Goal: Find specific page/section: Find specific page/section

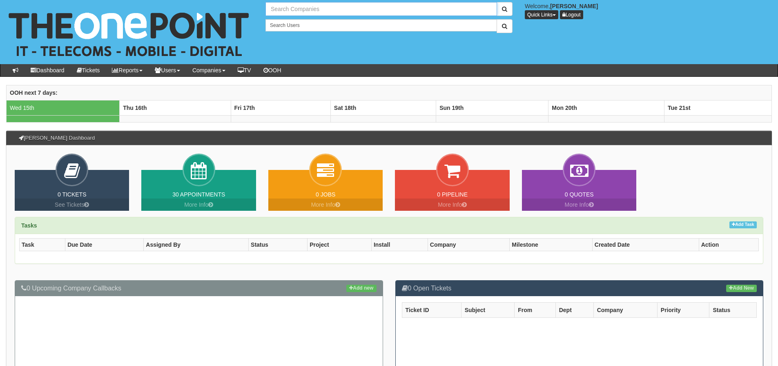
click at [352, 9] on input "text" at bounding box center [381, 9] width 232 height 14
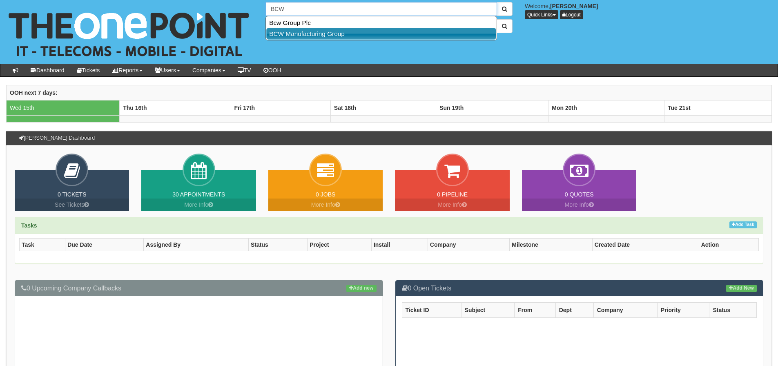
click at [310, 35] on link "BCW Manufacturing Group" at bounding box center [381, 34] width 230 height 12
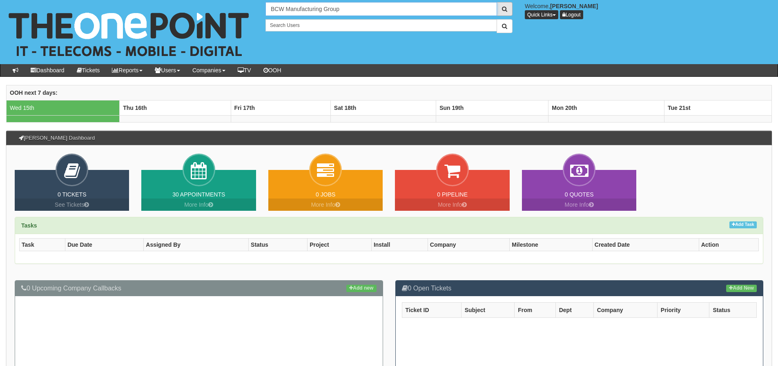
type input "BCW Manufacturing Group"
click at [501, 12] on button "submit" at bounding box center [505, 9] width 16 height 14
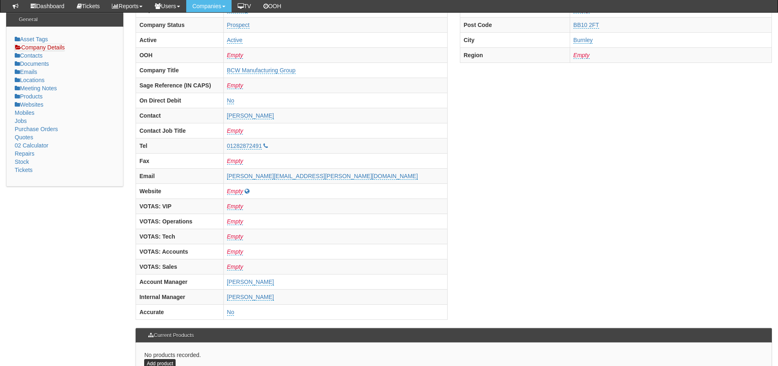
scroll to position [122, 0]
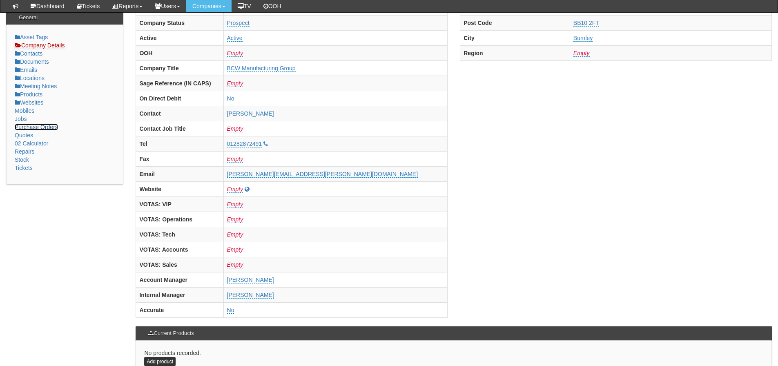
click at [36, 126] on link "Purchase Orders" at bounding box center [36, 127] width 43 height 7
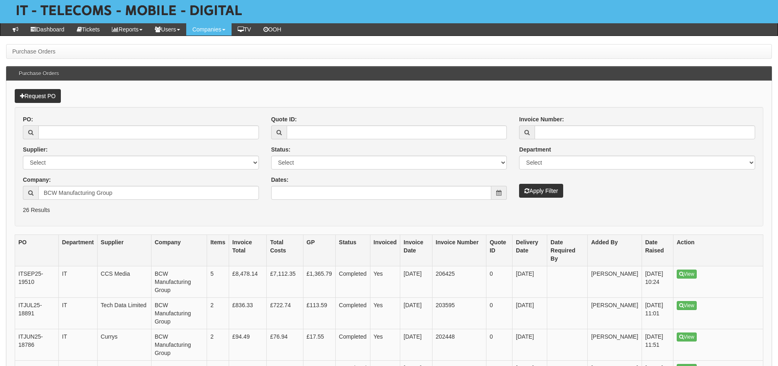
scroll to position [82, 0]
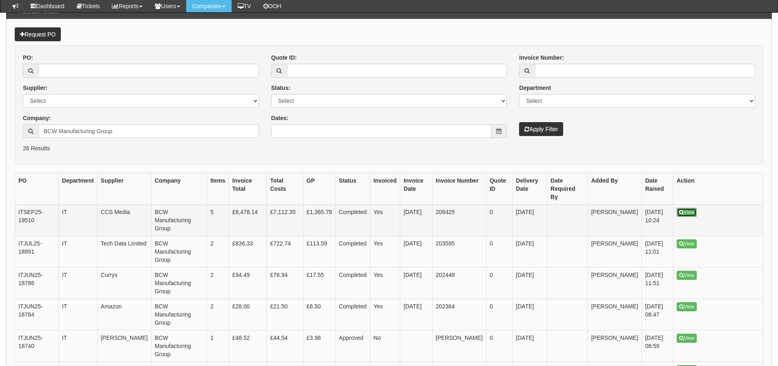
click at [692, 208] on link "View" at bounding box center [687, 212] width 20 height 9
